Goal: Information Seeking & Learning: Learn about a topic

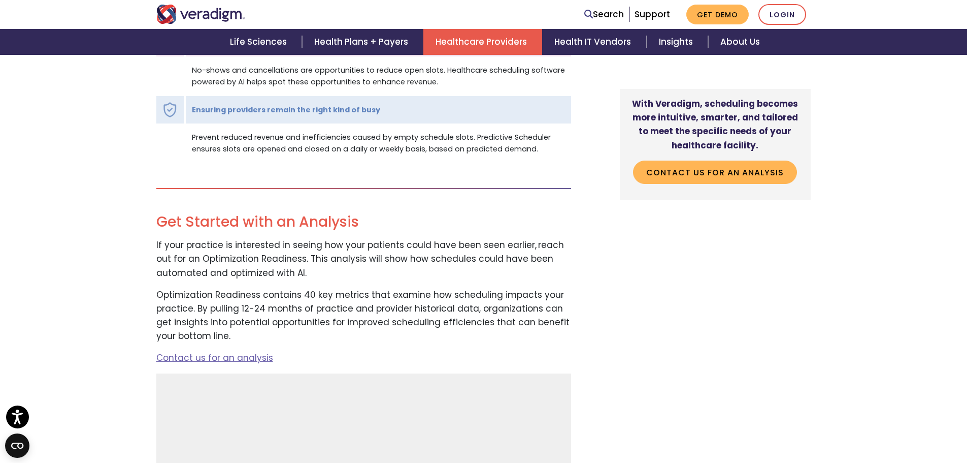
scroll to position [1185, 0]
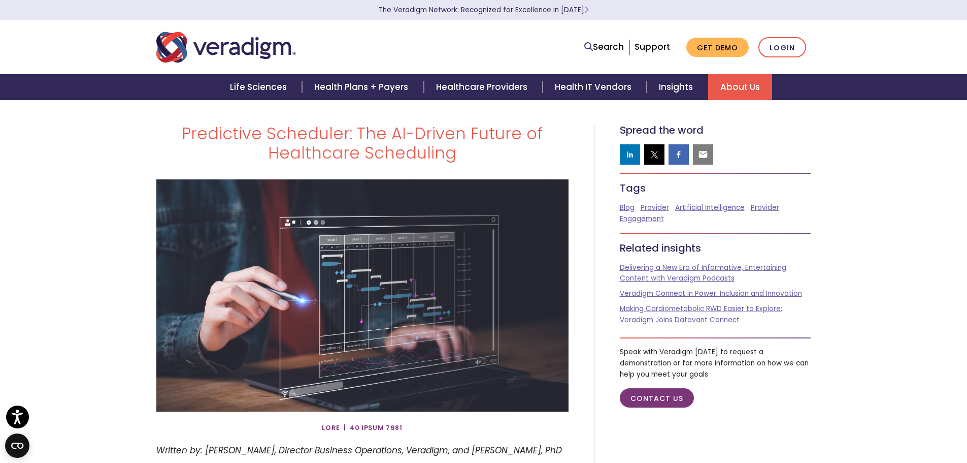
click at [743, 92] on link "About Us" at bounding box center [740, 87] width 64 height 26
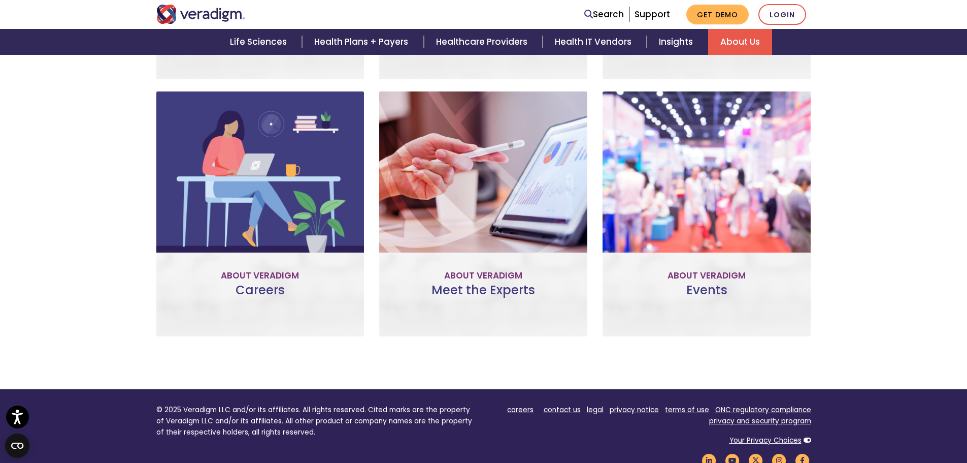
scroll to position [677, 0]
